Goal: Task Accomplishment & Management: Manage account settings

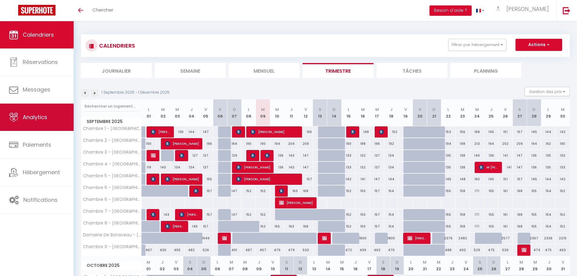
click at [49, 124] on link "Analytics" at bounding box center [37, 117] width 74 height 27
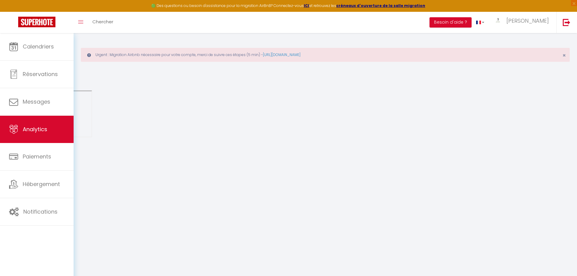
select select "2025"
select select "9"
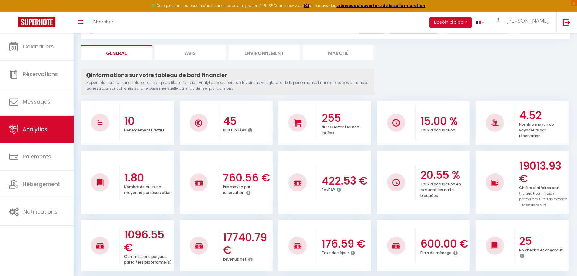
scroll to position [151, 0]
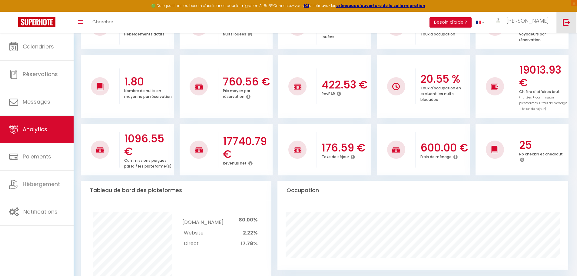
click at [563, 25] on img at bounding box center [567, 22] width 8 height 8
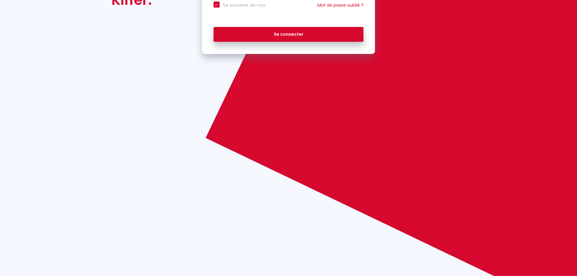
checkbox input "true"
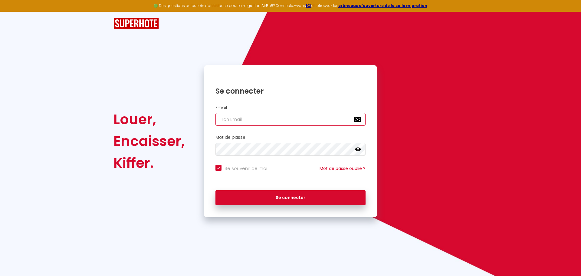
type input "[EMAIL_ADDRESS][DOMAIN_NAME]"
checkbox input "true"
click at [277, 118] on input "[EMAIL_ADDRESS][DOMAIN_NAME]" at bounding box center [291, 119] width 150 height 13
type input "[EMAIL_ADDRESS][DOMAIN_NAME]"
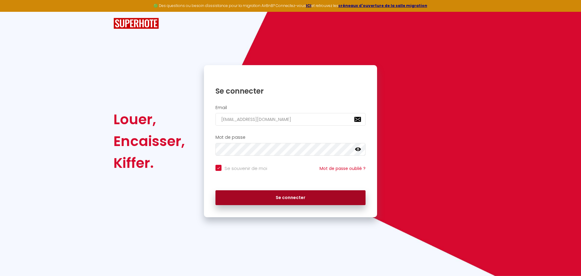
click at [280, 200] on button "Se connecter" at bounding box center [291, 197] width 150 height 15
checkbox input "true"
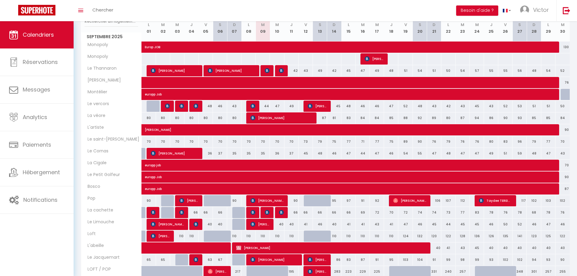
scroll to position [121, 0]
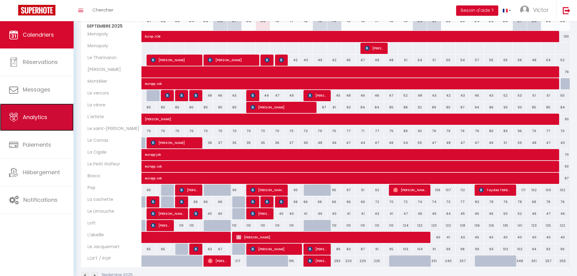
click at [27, 111] on link "Analytics" at bounding box center [37, 117] width 74 height 27
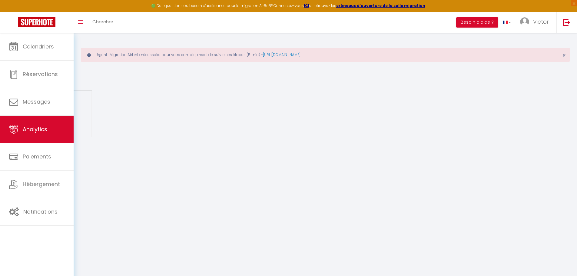
select select "2025"
select select "9"
